Goal: Information Seeking & Learning: Learn about a topic

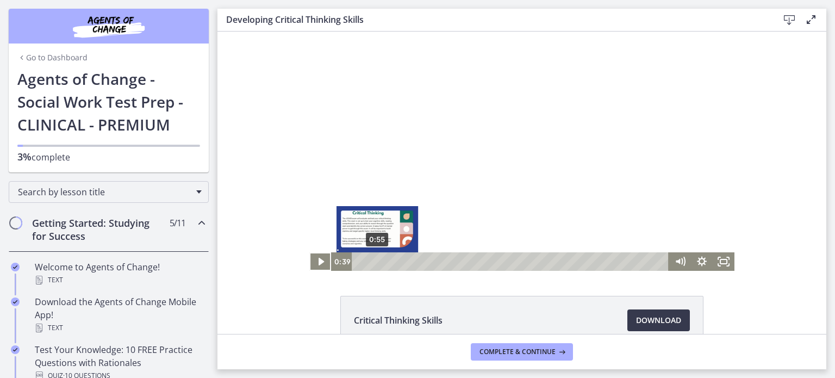
scroll to position [63, 0]
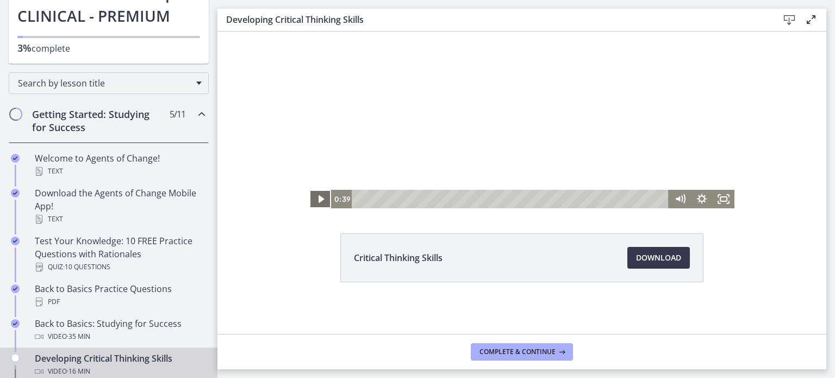
click at [312, 196] on icon "Play Video" at bounding box center [321, 199] width 22 height 18
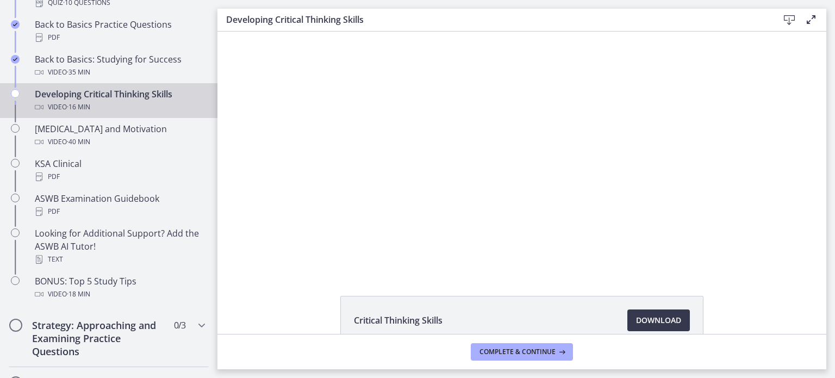
scroll to position [392, 0]
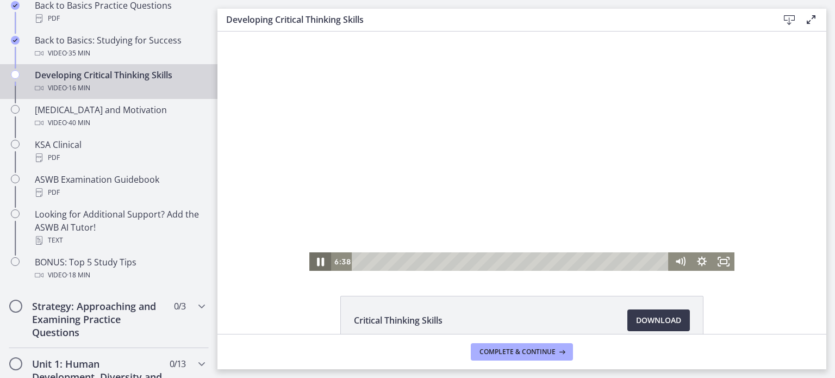
click at [313, 259] on icon "Pause" at bounding box center [320, 262] width 26 height 22
click at [318, 263] on icon "Play Video" at bounding box center [321, 261] width 7 height 9
click at [312, 262] on icon "Pause" at bounding box center [320, 262] width 26 height 22
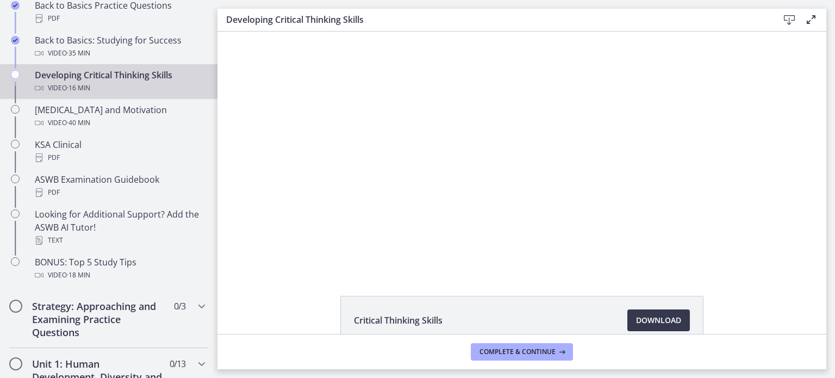
scroll to position [61, 0]
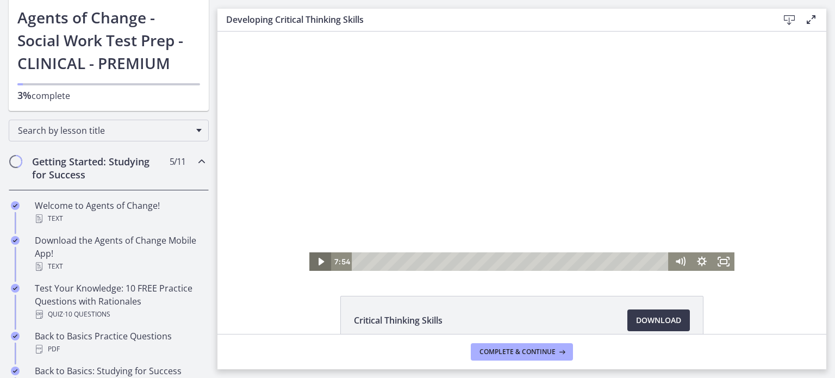
click at [313, 263] on icon "Play Video" at bounding box center [321, 261] width 22 height 18
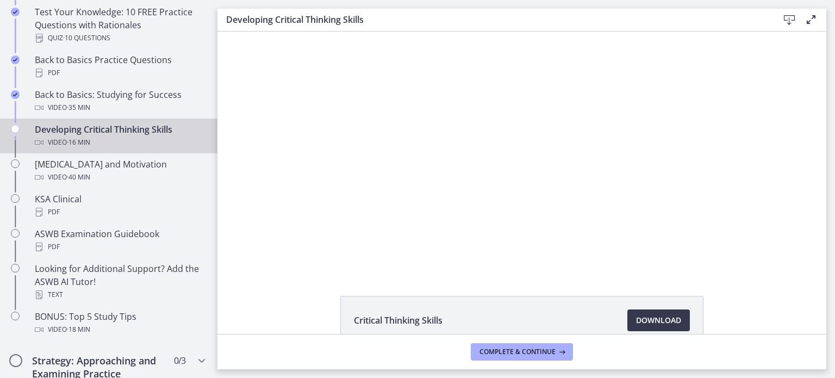
scroll to position [283, 0]
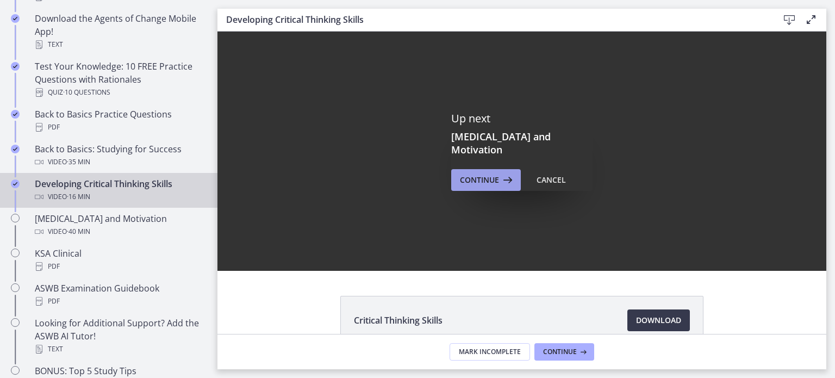
click at [469, 173] on span "Continue" at bounding box center [479, 179] width 39 height 13
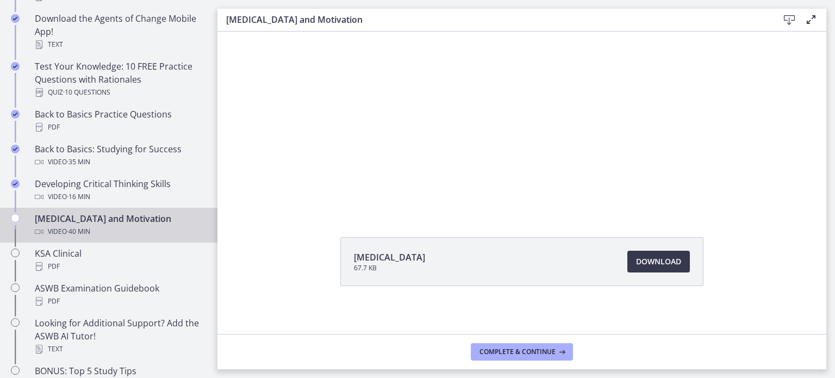
scroll to position [63, 0]
click at [644, 257] on span "Download Opens in a new window" at bounding box center [658, 257] width 45 height 13
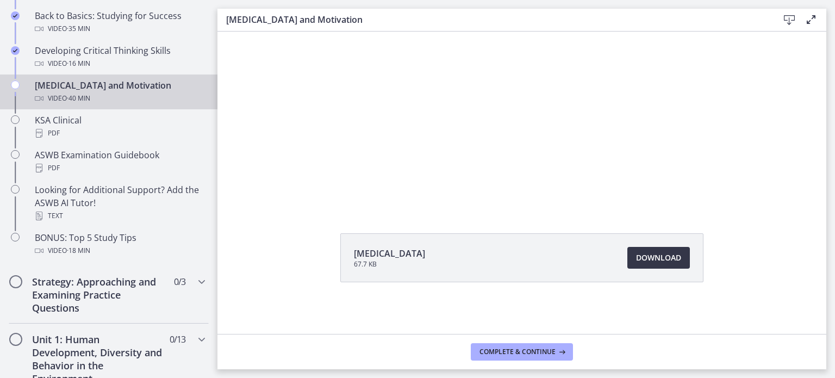
scroll to position [392, 0]
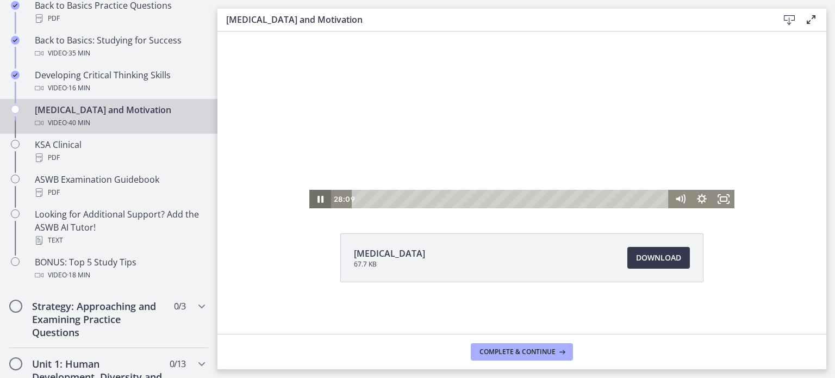
click at [317, 194] on icon "Pause" at bounding box center [320, 199] width 22 height 18
drag, startPoint x: 568, startPoint y: 198, endPoint x: 560, endPoint y: 198, distance: 8.2
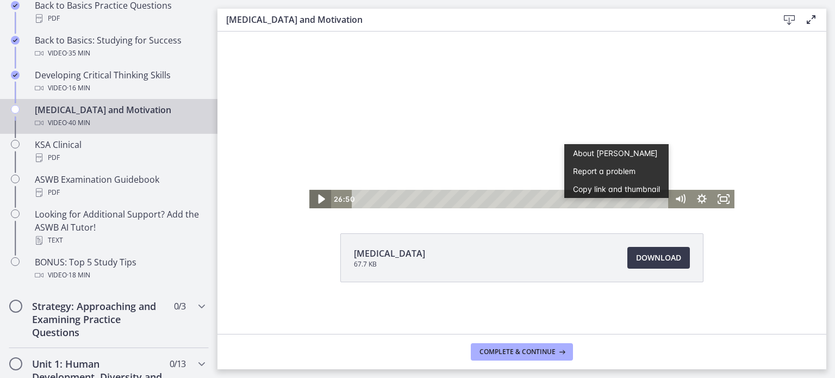
click at [318, 196] on icon "Play Video" at bounding box center [321, 199] width 26 height 22
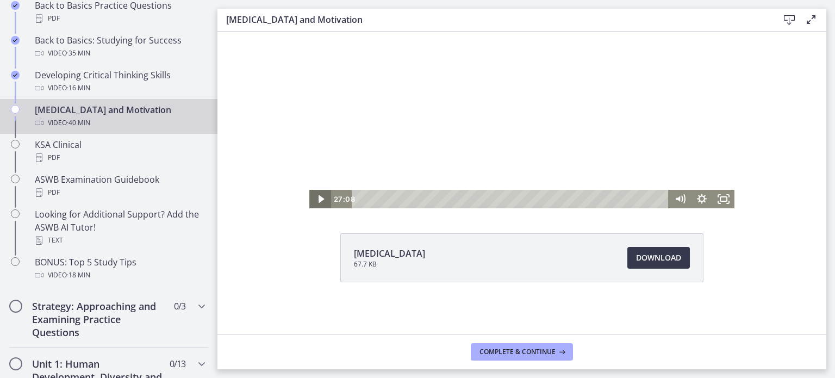
click at [318, 196] on icon "Play Video" at bounding box center [321, 199] width 22 height 18
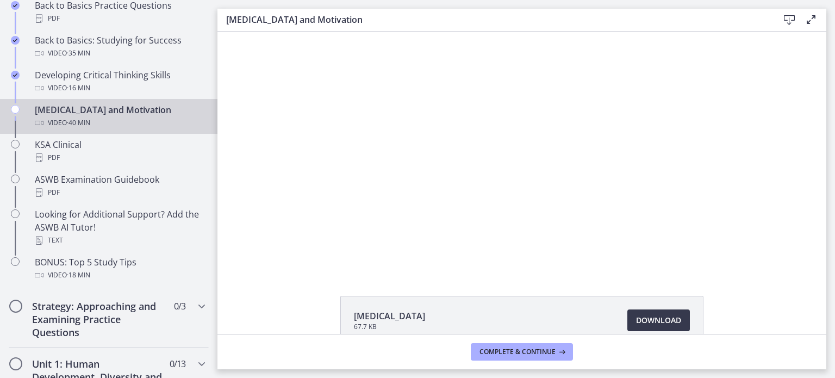
drag, startPoint x: 797, startPoint y: 140, endPoint x: 784, endPoint y: 158, distance: 22.3
drag, startPoint x: 785, startPoint y: 158, endPoint x: 1003, endPoint y: 327, distance: 275.2
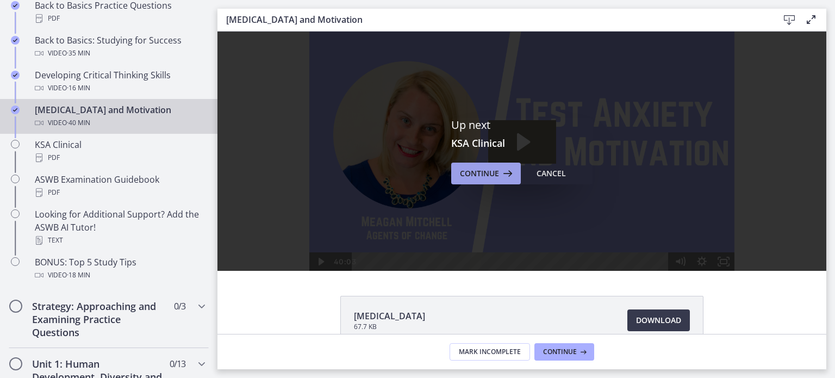
drag, startPoint x: 785, startPoint y: 295, endPoint x: 471, endPoint y: 173, distance: 336.6
click at [471, 173] on span "Continue" at bounding box center [479, 173] width 39 height 13
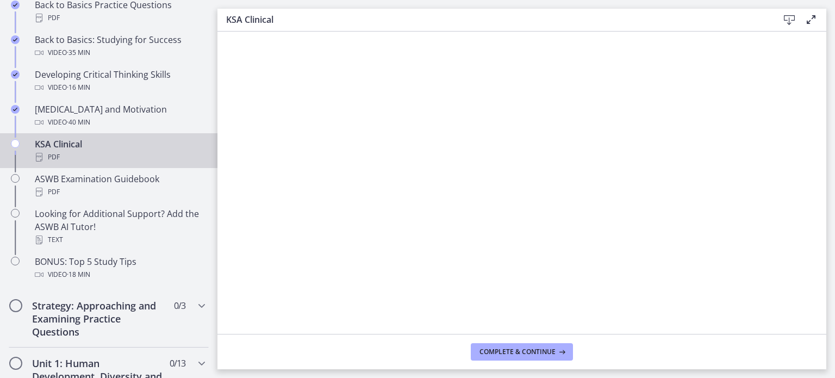
scroll to position [393, 0]
click at [51, 154] on div "PDF" at bounding box center [120, 157] width 170 height 13
